Goal: Find specific page/section: Find specific page/section

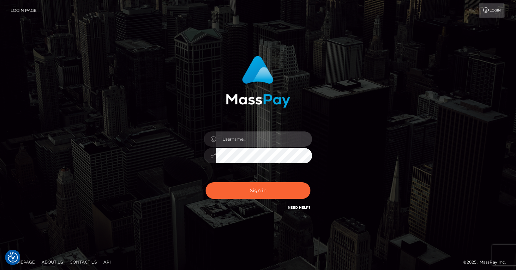
click at [257, 138] on input "text" at bounding box center [264, 138] width 96 height 15
type input "oli.fanvue"
click at [274, 140] on input "text" at bounding box center [264, 138] width 96 height 15
type input "oli.fanvue"
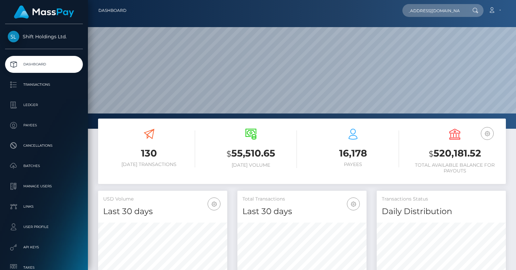
scroll to position [120, 129]
click at [450, 11] on input "andreyzaremba95@gmail.com" at bounding box center [434, 10] width 64 height 13
click at [450, 11] on input "[EMAIL_ADDRESS][DOMAIN_NAME]" at bounding box center [434, 10] width 64 height 13
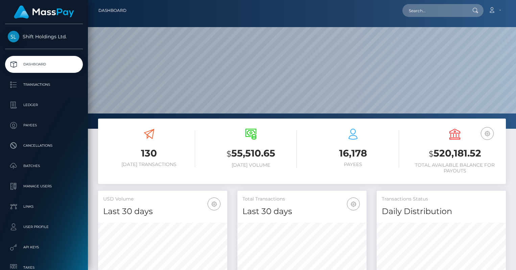
scroll to position [0, 0]
click at [429, 11] on input "text" at bounding box center [434, 10] width 64 height 13
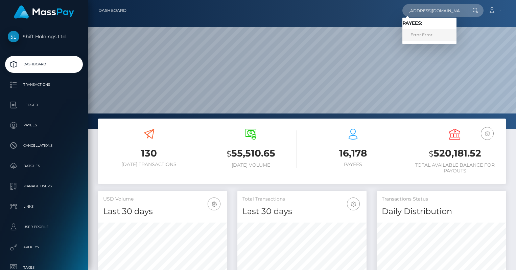
type input "andreyzaremba95@gmail.com"
click at [433, 33] on link "Error Error" at bounding box center [429, 35] width 54 height 13
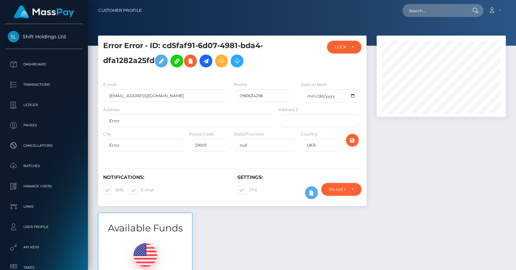
scroll to position [81, 129]
click at [445, 11] on input "text" at bounding box center [434, 10] width 64 height 13
paste input "FVW-20250827-241"
type input "FVW-20250827-241"
click at [379, 141] on div at bounding box center [441, 124] width 139 height 177
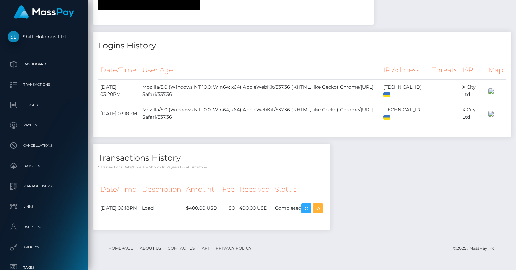
scroll to position [1072, 0]
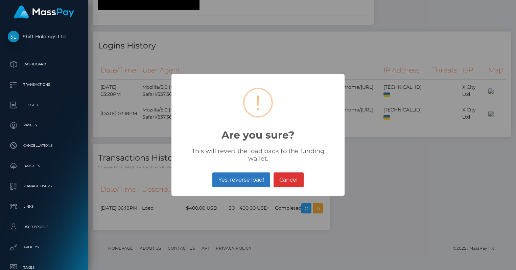
click at [254, 179] on button "Yes, reverse load!" at bounding box center [240, 179] width 57 height 15
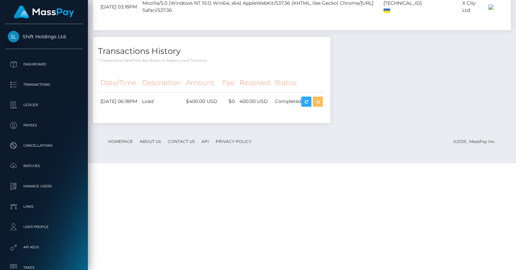
scroll to position [779, 0]
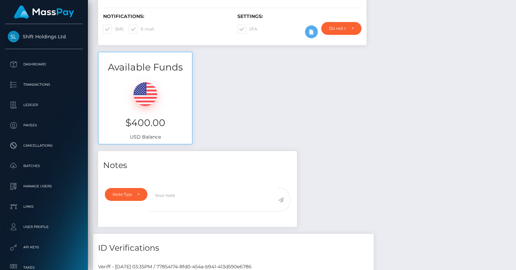
scroll to position [13, 0]
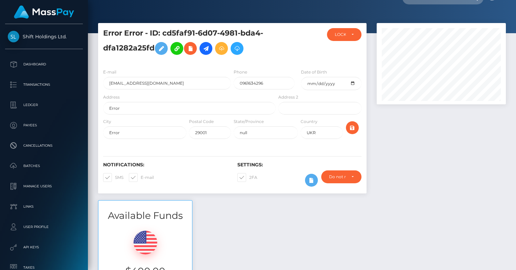
click at [143, 47] on h5 "Error Error - ID: cd5faf91-6d07-4981-bda4-dfa1282a25fd" at bounding box center [187, 43] width 169 height 30
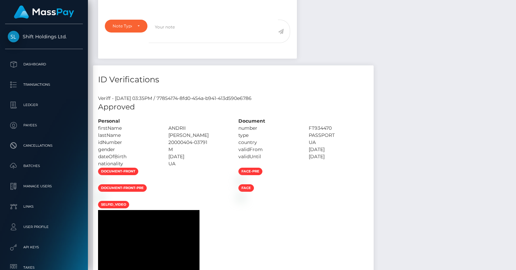
scroll to position [362, 0]
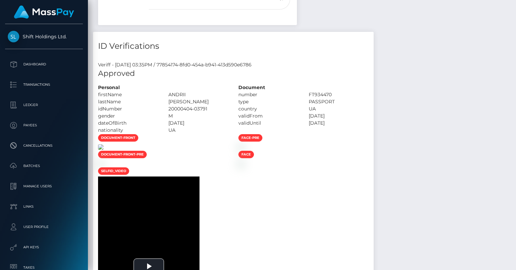
click at [103, 149] on img at bounding box center [100, 146] width 5 height 5
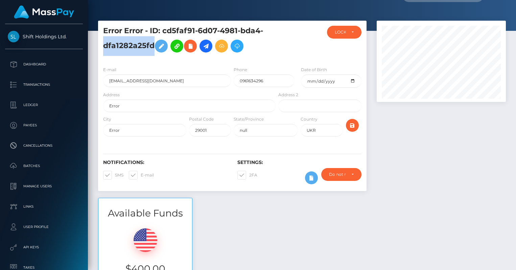
scroll to position [0, 0]
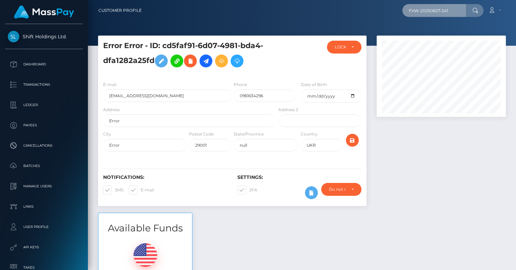
click at [443, 13] on input "FVW-20250827-241" at bounding box center [434, 10] width 64 height 13
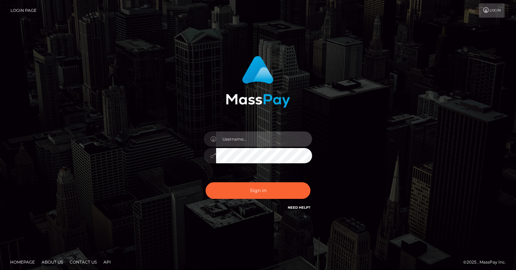
click at [243, 143] on input "text" at bounding box center [264, 138] width 96 height 15
type input "oli.fanvue"
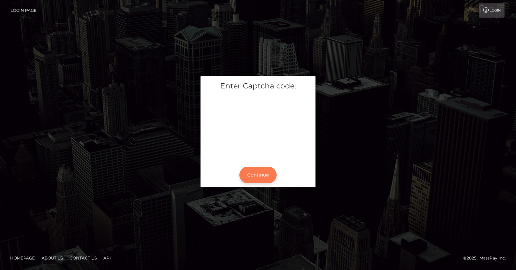
click at [259, 170] on button "Continue" at bounding box center [257, 174] width 37 height 17
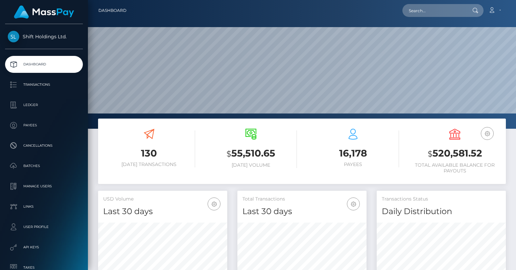
scroll to position [120, 129]
click at [443, 15] on input "text" at bounding box center [434, 10] width 64 height 13
paste input "FVW-20250827-241"
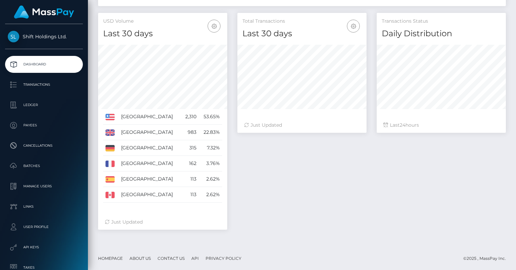
scroll to position [0, 0]
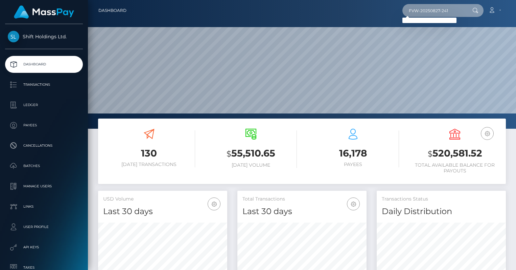
click at [453, 13] on input "FVW-20250827-241" at bounding box center [434, 10] width 64 height 13
paste input "andreyzaremba95@gmail.com"
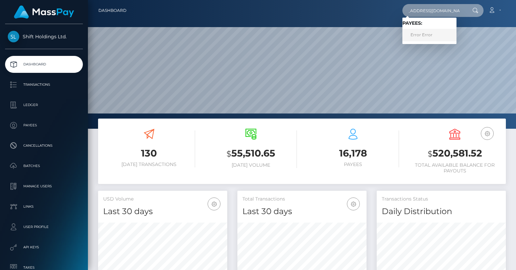
type input "andreyzaremba95@gmail.com"
click at [430, 34] on link "Error Error" at bounding box center [429, 35] width 54 height 13
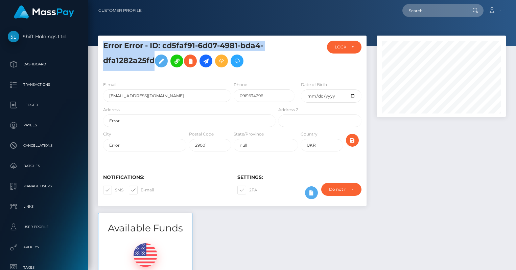
drag, startPoint x: 153, startPoint y: 60, endPoint x: 100, endPoint y: 42, distance: 55.6
click at [100, 42] on div "Error Error - ID: cd5faf91-6d07-4981-bda4-dfa1282a25fd" at bounding box center [187, 58] width 179 height 35
copy h5 "Error Error - ID: cd5faf91-6d07-4981-bda4-dfa1282a25fd"
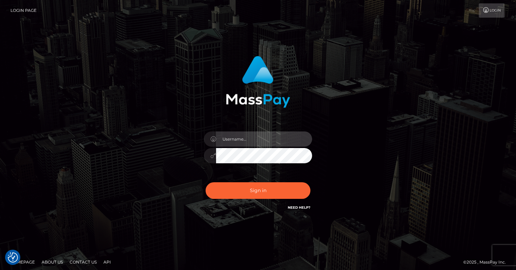
click at [273, 143] on input "text" at bounding box center [264, 138] width 96 height 15
type input "oli.fanvue"
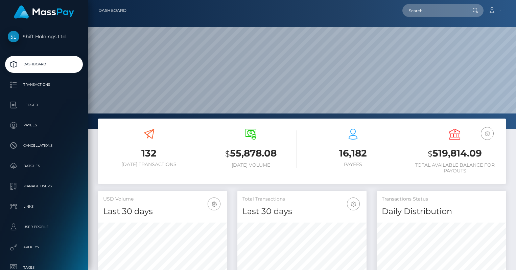
scroll to position [120, 129]
click at [422, 14] on input "text" at bounding box center [434, 10] width 64 height 13
paste input "[EMAIL_ADDRESS][DOMAIN_NAME]"
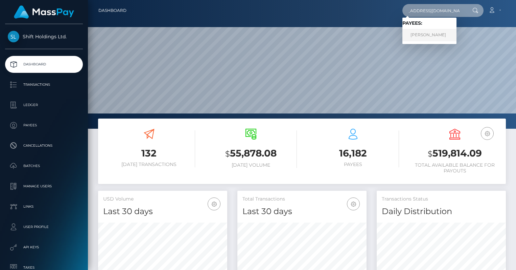
type input "[EMAIL_ADDRESS][DOMAIN_NAME]"
click at [432, 38] on link "Andrii Zaremba" at bounding box center [429, 35] width 54 height 13
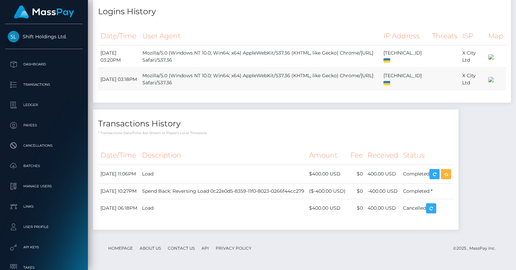
scroll to position [1072, 0]
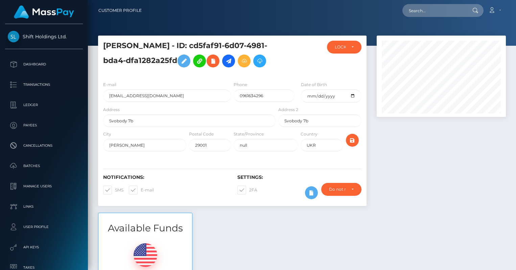
drag, startPoint x: 176, startPoint y: 61, endPoint x: 104, endPoint y: 47, distance: 73.4
click at [104, 47] on h5 "[PERSON_NAME] - ID: cd5faf91-6d07-4981-bda4-dfa1282a25fd" at bounding box center [187, 56] width 169 height 30
copy h5 "[PERSON_NAME] - ID: cd5faf91-6d07-4981-bda4-dfa1282a25fd"
